Goal: Go to known website: Go to known website

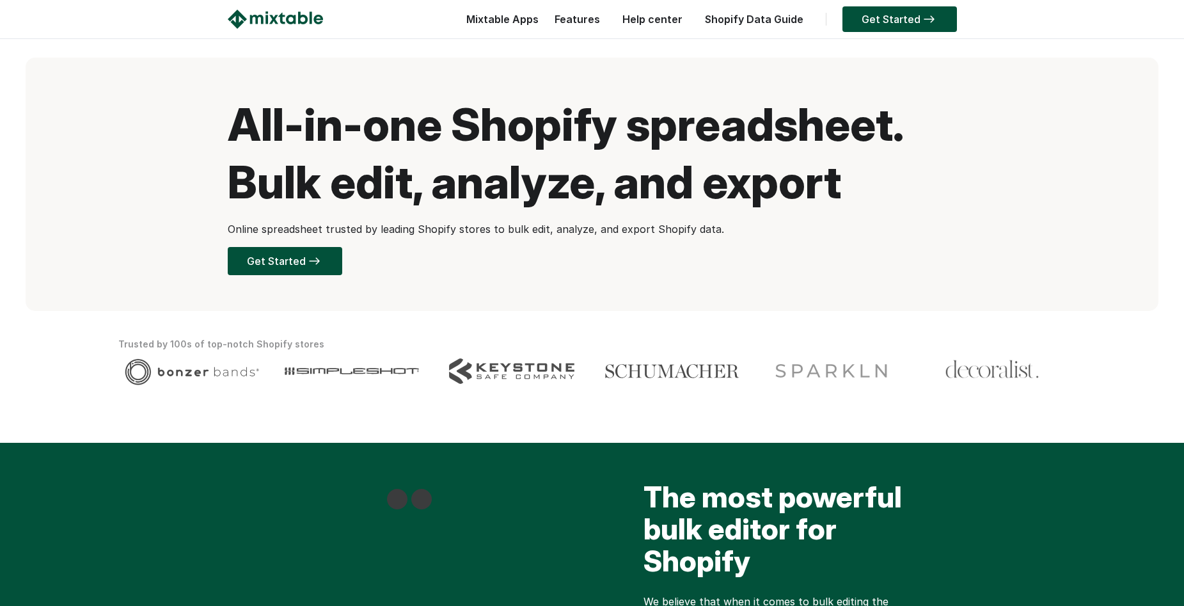
click at [894, 23] on link "Get Started" at bounding box center [899, 19] width 114 height 26
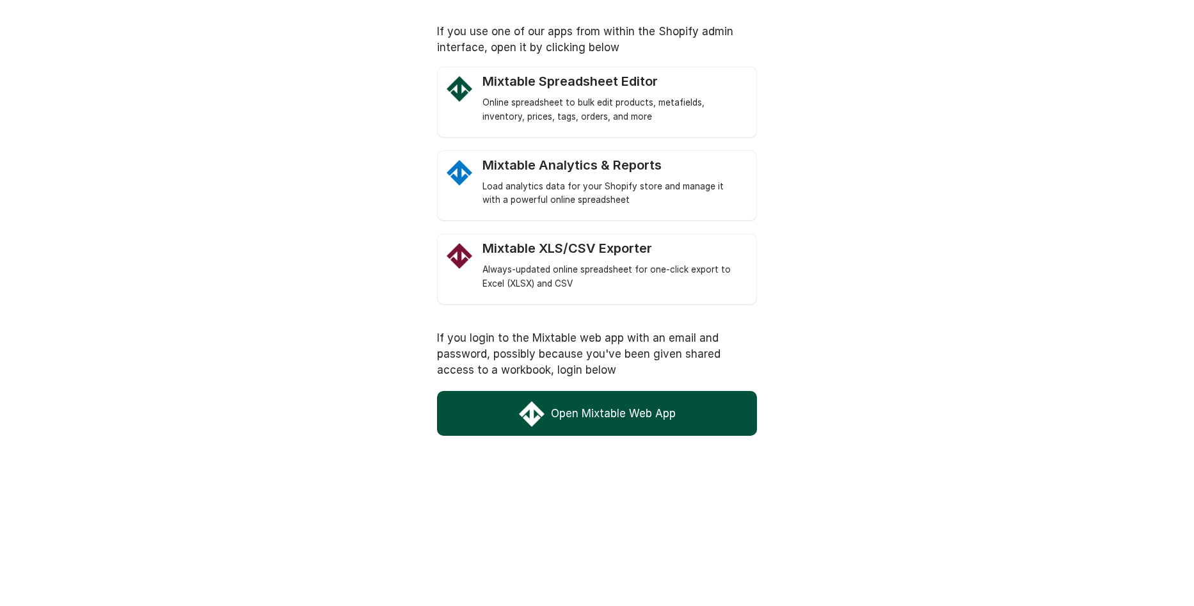
click at [598, 402] on link "Open Mixtable Web App" at bounding box center [597, 413] width 320 height 45
click at [628, 411] on link "Open Mixtable Web App" at bounding box center [597, 413] width 320 height 45
click at [619, 428] on link "Open Mixtable Web App" at bounding box center [597, 413] width 320 height 45
